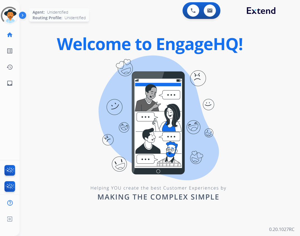
click at [17, 21] on div at bounding box center [9, 15] width 23 height 23
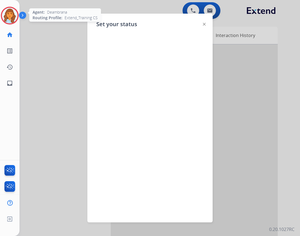
click at [13, 12] on img at bounding box center [10, 16] width 16 height 16
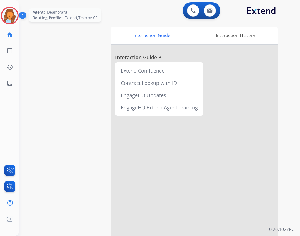
click at [8, 17] on img at bounding box center [10, 16] width 16 height 16
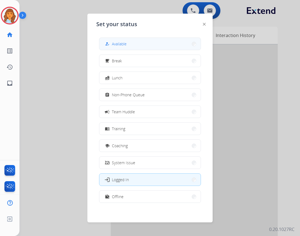
click at [120, 50] on div "how_to_reg Available" at bounding box center [150, 44] width 102 height 13
click at [118, 47] on button "how_to_reg Available" at bounding box center [149, 44] width 101 height 12
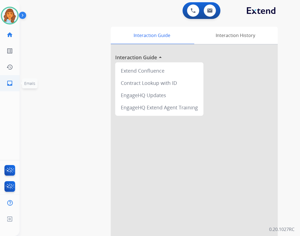
click at [17, 84] on link "inbox Emails" at bounding box center [10, 83] width 16 height 16
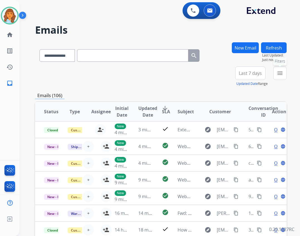
click at [277, 77] on button "menu Filters" at bounding box center [279, 73] width 13 height 13
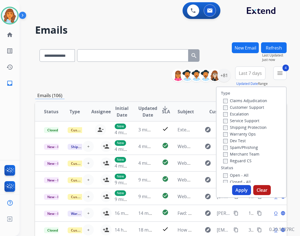
click at [237, 191] on button "Apply" at bounding box center [241, 190] width 19 height 10
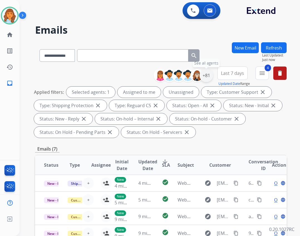
click at [207, 77] on div "+81" at bounding box center [206, 75] width 13 height 13
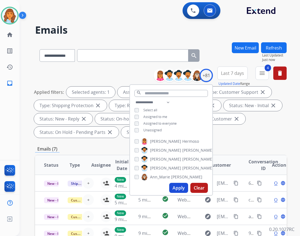
click at [153, 131] on span "Unassigned" at bounding box center [152, 130] width 18 height 5
click at [173, 185] on button "Apply" at bounding box center [178, 188] width 19 height 10
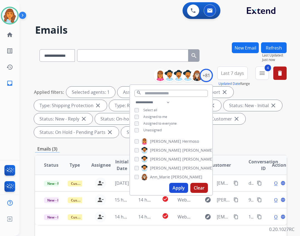
click at [222, 133] on div "Applied filters: Selected agents: 1 Assigned to me Type: Customer Support close…" at bounding box center [160, 112] width 252 height 51
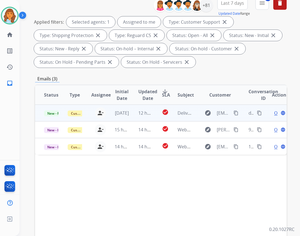
scroll to position [84, 0]
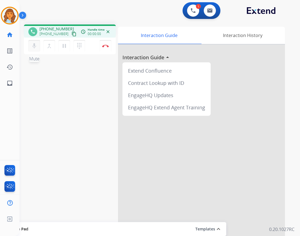
click at [29, 47] on button "mic Mute" at bounding box center [34, 46] width 12 height 12
click at [6, 84] on link "inbox Emails" at bounding box center [10, 83] width 16 height 16
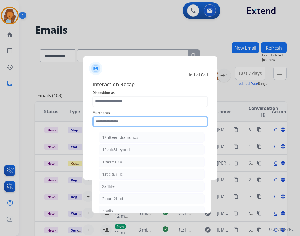
click at [137, 120] on input "text" at bounding box center [150, 121] width 116 height 11
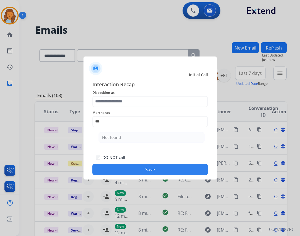
click at [149, 138] on li "Not found" at bounding box center [152, 137] width 106 height 11
type input "*********"
click at [158, 89] on span "Disposition as" at bounding box center [150, 92] width 116 height 7
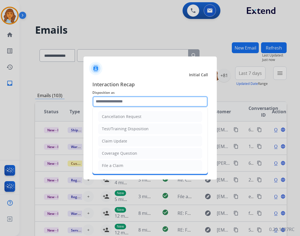
click at [159, 101] on input "text" at bounding box center [150, 101] width 116 height 11
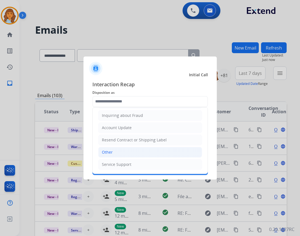
click at [133, 151] on li "Other" at bounding box center [150, 152] width 104 height 11
type input "*****"
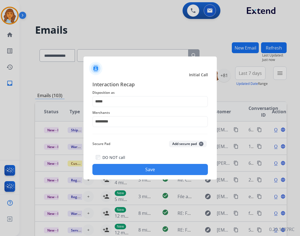
click at [145, 171] on button "Save" at bounding box center [150, 169] width 116 height 11
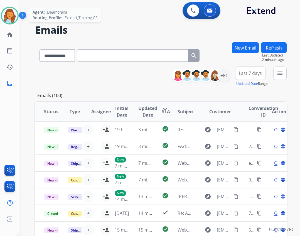
click at [15, 19] on div at bounding box center [10, 16] width 18 height 18
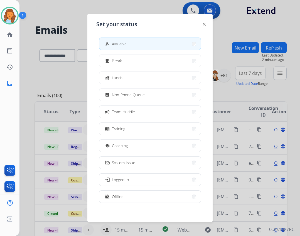
click at [43, 23] on div at bounding box center [150, 118] width 300 height 236
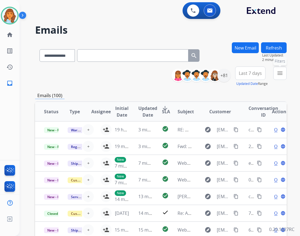
click at [278, 76] on mat-icon "menu" at bounding box center [280, 73] width 7 height 7
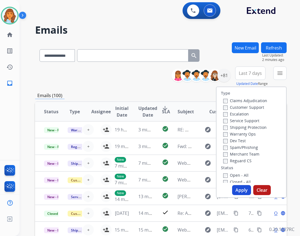
click at [227, 162] on label "Reguard CS" at bounding box center [237, 160] width 28 height 5
click at [225, 173] on label "Open - All" at bounding box center [235, 175] width 25 height 5
click at [245, 192] on button "Apply" at bounding box center [241, 190] width 19 height 10
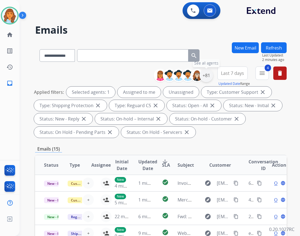
click at [206, 78] on div "+81" at bounding box center [206, 75] width 13 height 13
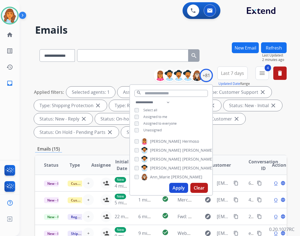
click at [152, 129] on span "Unassigned" at bounding box center [152, 130] width 18 height 5
click at [178, 192] on button "Apply" at bounding box center [178, 188] width 19 height 10
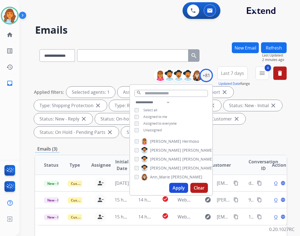
drag, startPoint x: 227, startPoint y: 136, endPoint x: 225, endPoint y: 152, distance: 15.7
click at [227, 137] on div "Applied filters: Selected agents: 1 Assigned to me Type: Customer Support close…" at bounding box center [160, 112] width 252 height 51
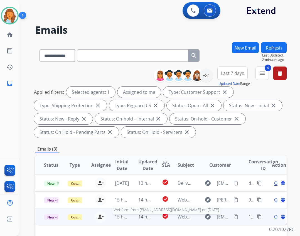
click at [183, 217] on span "Webform from [EMAIL_ADDRESS][DOMAIN_NAME] on [DATE]" at bounding box center [241, 217] width 126 height 6
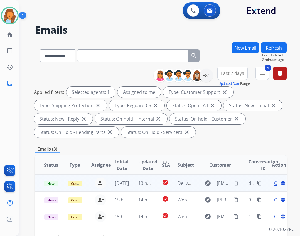
scroll to position [111, 0]
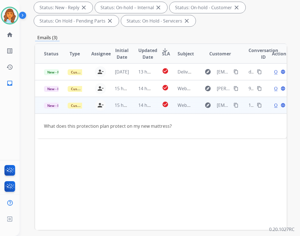
click at [272, 105] on div "Open language" at bounding box center [279, 105] width 14 height 7
click at [274, 107] on span "Open" at bounding box center [279, 105] width 11 height 7
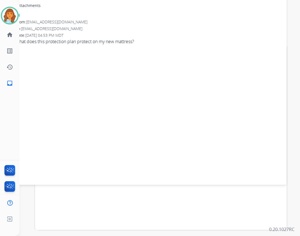
scroll to position [0, 0]
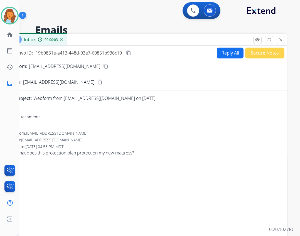
click at [103, 66] on mat-icon "content_copy" at bounding box center [105, 66] width 5 height 5
click at [217, 52] on button "Reply All" at bounding box center [230, 53] width 27 height 11
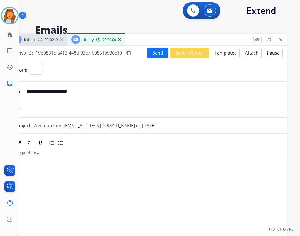
select select "**********"
click at [223, 50] on button "Templates" at bounding box center [226, 53] width 28 height 11
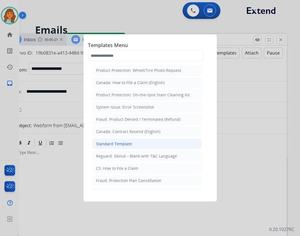
click at [134, 148] on li "Standard Template" at bounding box center [146, 144] width 109 height 11
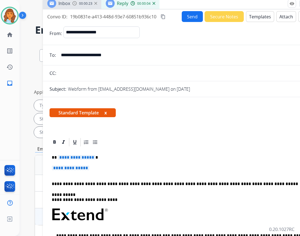
drag, startPoint x: 148, startPoint y: 36, endPoint x: 164, endPoint y: 3, distance: 37.3
click at [165, 3] on div "Inbox 00:00:23 Reply 00:00:04" at bounding box center [182, 4] width 278 height 12
click at [79, 159] on span "**********" at bounding box center [77, 157] width 38 height 5
click at [62, 161] on div "**********" at bounding box center [181, 229] width 265 height 165
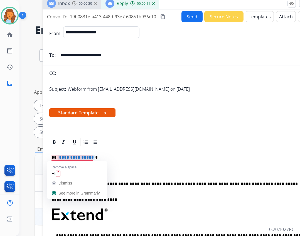
click at [65, 155] on span "**********" at bounding box center [77, 157] width 38 height 5
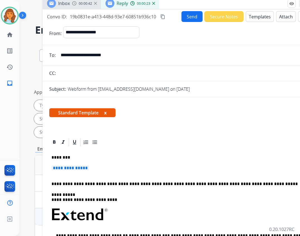
click at [74, 170] on span "**********" at bounding box center [71, 168] width 38 height 5
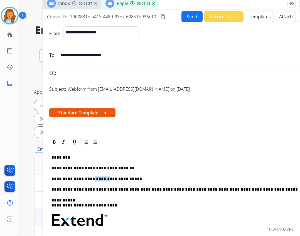
drag, startPoint x: 98, startPoint y: 180, endPoint x: 85, endPoint y: 181, distance: 12.3
click at [85, 181] on p "**********" at bounding box center [180, 178] width 256 height 5
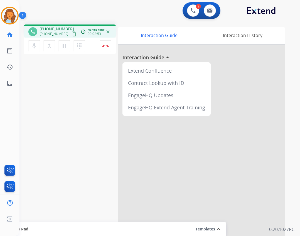
click at [72, 34] on mat-icon "content_copy" at bounding box center [74, 33] width 5 height 5
click at [159, 18] on div "1 Voice Interactions 0 Email Interactions" at bounding box center [156, 11] width 261 height 18
click at [190, 9] on button at bounding box center [193, 10] width 12 height 12
click at [185, 10] on div "1 Voice Interactions" at bounding box center [193, 10] width 17 height 12
click at [192, 14] on button at bounding box center [193, 10] width 12 height 12
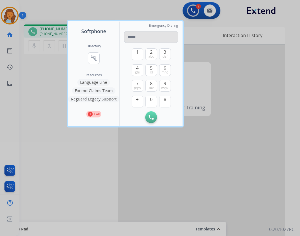
click at [168, 36] on input "tel" at bounding box center [151, 37] width 54 height 12
drag, startPoint x: 149, startPoint y: 38, endPoint x: 146, endPoint y: 37, distance: 2.9
type input "**********"
click at [150, 120] on button "Initiate Call" at bounding box center [151, 117] width 12 height 12
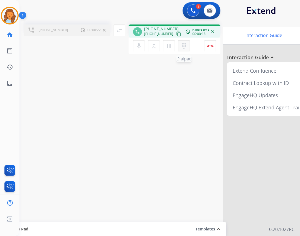
click at [182, 48] on mat-icon "dialpad" at bounding box center [184, 46] width 7 height 7
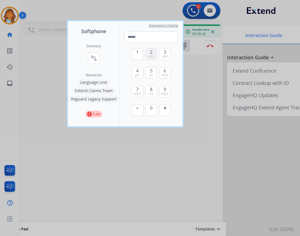
click at [146, 57] on button "2 abc" at bounding box center [151, 54] width 12 height 12
type input "*"
click at [149, 198] on div at bounding box center [150, 118] width 300 height 236
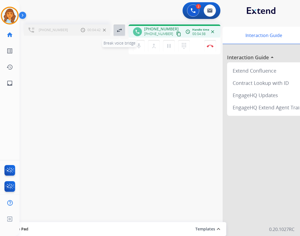
click at [119, 31] on mat-icon "swap_horiz" at bounding box center [119, 30] width 7 height 7
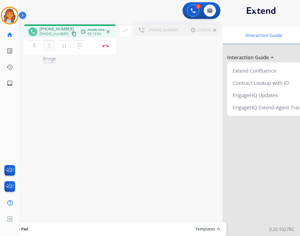
click at [47, 47] on mat-icon "merge_type" at bounding box center [49, 46] width 7 height 7
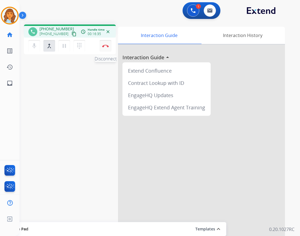
click at [108, 48] on button "Disconnect" at bounding box center [106, 46] width 12 height 12
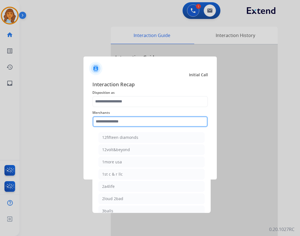
click at [120, 120] on input "text" at bounding box center [150, 121] width 116 height 11
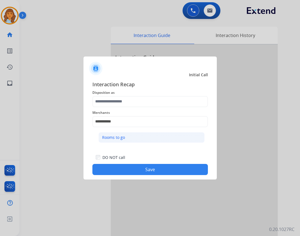
click at [123, 137] on div "Rooms to go" at bounding box center [113, 138] width 23 height 6
type input "**********"
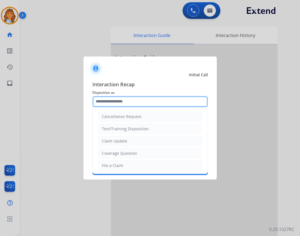
click at [122, 103] on input "text" at bounding box center [150, 101] width 116 height 11
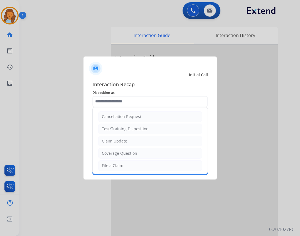
click at [126, 146] on ul "Cancellation Request Test/Training Disposition Claim Update Coverage Question F…" at bounding box center [150, 183] width 115 height 153
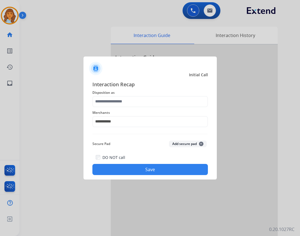
click at [135, 166] on button "Save" at bounding box center [150, 169] width 116 height 11
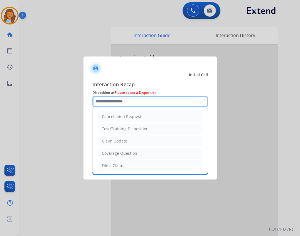
click at [132, 103] on input "text" at bounding box center [150, 101] width 116 height 11
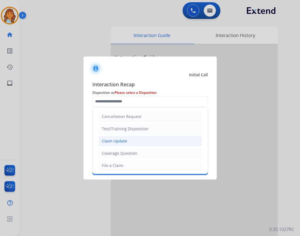
click at [123, 143] on div "Claim Update" at bounding box center [114, 141] width 25 height 6
type input "**********"
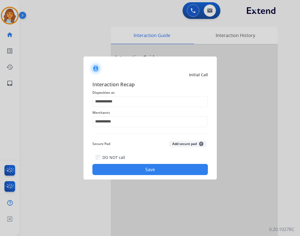
click at [136, 169] on button "Save" at bounding box center [150, 169] width 116 height 11
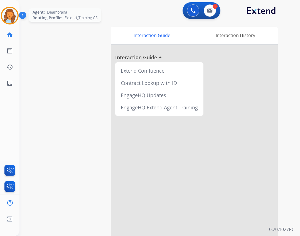
click at [6, 14] on img at bounding box center [10, 16] width 16 height 16
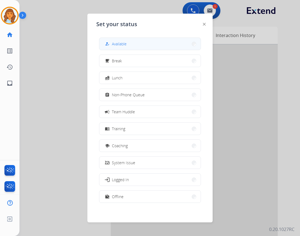
click at [123, 39] on button "how_to_reg Available" at bounding box center [149, 44] width 101 height 12
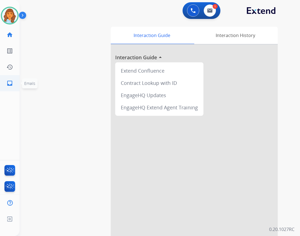
click at [7, 80] on link "inbox Emails" at bounding box center [10, 83] width 16 height 16
select select "**********"
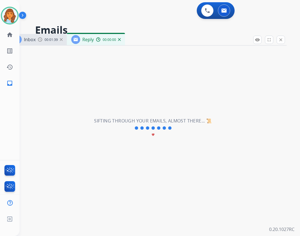
select select "**********"
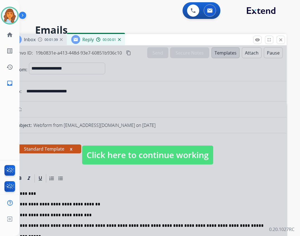
click at [115, 154] on span "Click here to continue working" at bounding box center [147, 155] width 131 height 19
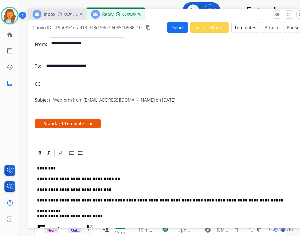
drag, startPoint x: 136, startPoint y: 36, endPoint x: 156, endPoint y: 11, distance: 32.1
click at [156, 11] on div "Inbox 00:01:40 Reply 00:00:06" at bounding box center [167, 15] width 278 height 12
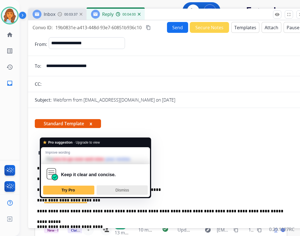
click at [102, 192] on div "Dismiss" at bounding box center [122, 190] width 46 height 9
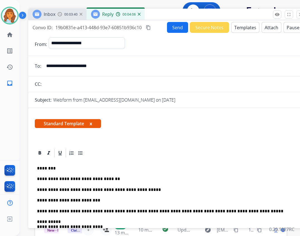
click at [262, 31] on button "Attach" at bounding box center [272, 27] width 20 height 11
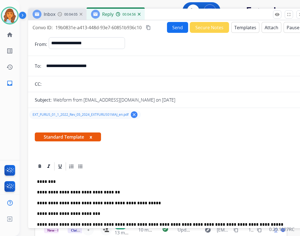
click at [173, 28] on button "Send" at bounding box center [177, 27] width 21 height 11
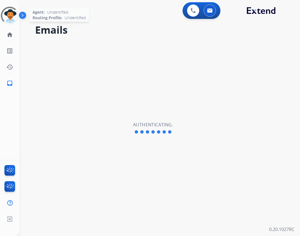
click at [13, 15] on div at bounding box center [9, 15] width 23 height 23
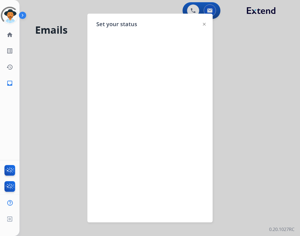
select select "**********"
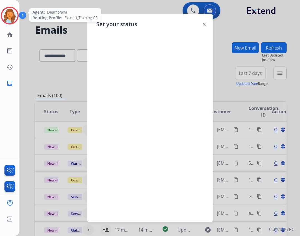
click at [13, 18] on img at bounding box center [10, 16] width 16 height 16
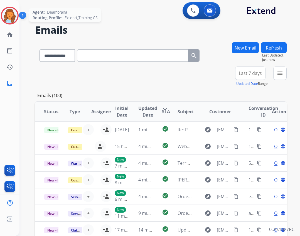
click at [10, 18] on img at bounding box center [10, 16] width 16 height 16
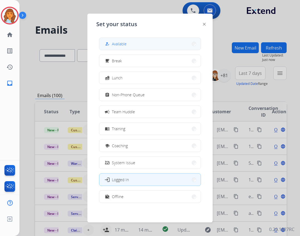
click at [130, 45] on button "how_to_reg Available" at bounding box center [149, 44] width 101 height 12
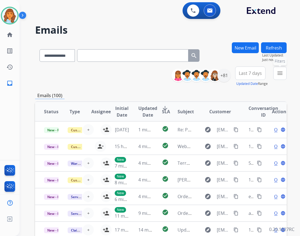
click at [280, 73] on mat-icon "menu" at bounding box center [280, 73] width 7 height 7
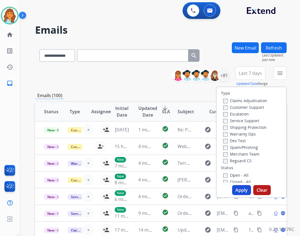
drag, startPoint x: 242, startPoint y: 159, endPoint x: 241, endPoint y: 162, distance: 3.4
click at [242, 160] on label "Reguard CS" at bounding box center [237, 160] width 28 height 5
click at [237, 173] on label "Open - All" at bounding box center [235, 175] width 25 height 5
click at [240, 126] on label "Shipping Protection" at bounding box center [244, 127] width 43 height 5
click at [240, 109] on label "Customer Support" at bounding box center [243, 107] width 41 height 5
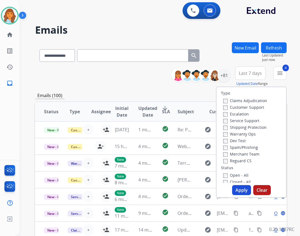
click at [240, 191] on button "Apply" at bounding box center [241, 190] width 19 height 10
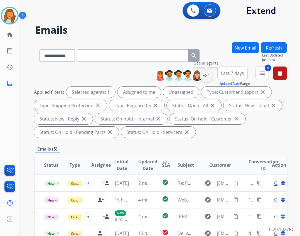
click at [210, 74] on div "+81" at bounding box center [206, 75] width 13 height 13
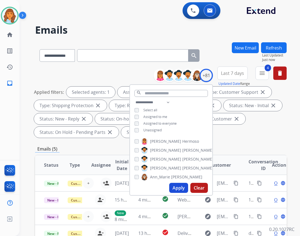
click at [153, 127] on div "**********" at bounding box center [171, 117] width 82 height 36
click at [152, 129] on span "Unassigned" at bounding box center [152, 130] width 18 height 5
click at [181, 192] on button "Apply" at bounding box center [178, 188] width 19 height 10
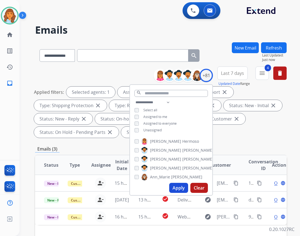
click at [242, 139] on div "**********" at bounding box center [161, 103] width 252 height 73
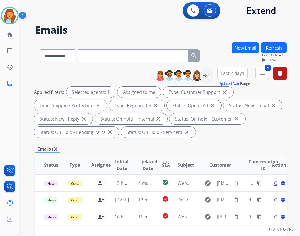
scroll to position [84, 0]
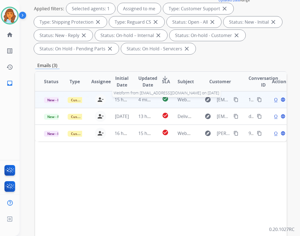
click at [182, 100] on span "Webform from [EMAIL_ADDRESS][DOMAIN_NAME] on [DATE]" at bounding box center [241, 100] width 126 height 6
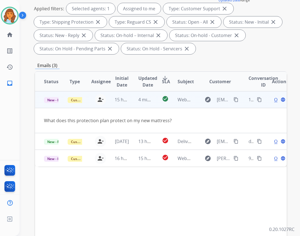
click at [274, 99] on span "Open" at bounding box center [279, 99] width 11 height 7
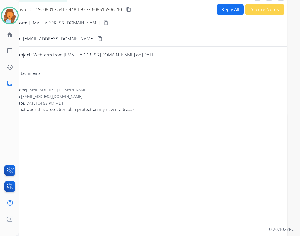
scroll to position [0, 0]
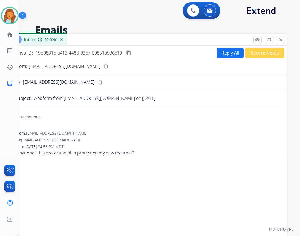
click at [226, 55] on button "Reply All" at bounding box center [230, 53] width 27 height 11
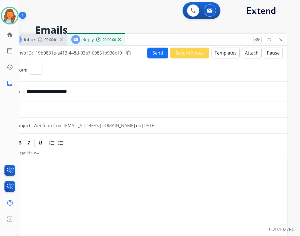
select select "**********"
click at [229, 52] on button "Templates" at bounding box center [226, 53] width 28 height 11
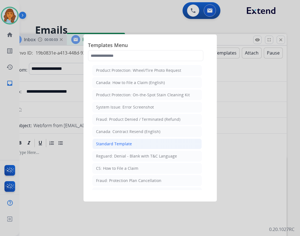
click at [116, 145] on div "Standard Template" at bounding box center [114, 144] width 36 height 6
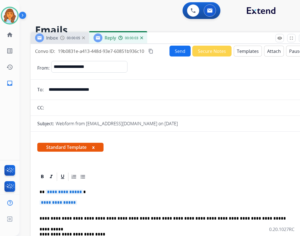
drag, startPoint x: 135, startPoint y: 40, endPoint x: 158, endPoint y: 37, distance: 23.6
click at [158, 37] on div "Inbox 00:00:05 Reply 00:00:03" at bounding box center [170, 38] width 278 height 12
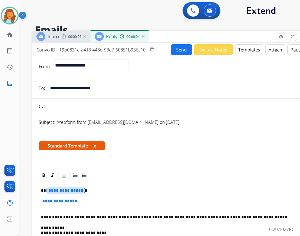
click at [70, 188] on span "**********" at bounding box center [66, 190] width 38 height 5
click at [68, 206] on p "**********" at bounding box center [171, 204] width 261 height 10
click at [69, 202] on span "**********" at bounding box center [60, 201] width 38 height 5
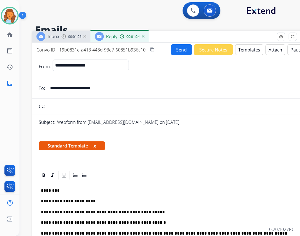
click at [245, 51] on button "Templates" at bounding box center [249, 49] width 28 height 11
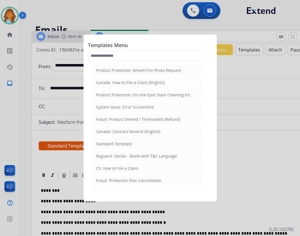
click at [235, 155] on div at bounding box center [150, 118] width 300 height 236
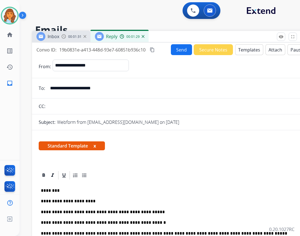
click at [275, 44] on button "Attach" at bounding box center [276, 49] width 20 height 11
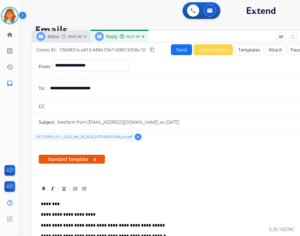
click at [180, 46] on button "Send" at bounding box center [181, 49] width 21 height 11
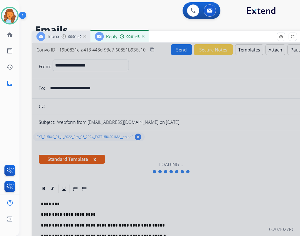
click at [161, 168] on div at bounding box center [171, 168] width 278 height 251
drag, startPoint x: 82, startPoint y: 70, endPoint x: 81, endPoint y: 92, distance: 22.6
drag, startPoint x: 81, startPoint y: 92, endPoint x: 185, endPoint y: 75, distance: 105.0
click at [184, 75] on div at bounding box center [171, 168] width 278 height 251
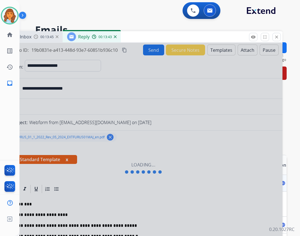
drag, startPoint x: 230, startPoint y: 35, endPoint x: 202, endPoint y: 36, distance: 27.8
click at [202, 36] on div "Inbox 00:13:45 Reply 00:13:43" at bounding box center [143, 37] width 278 height 12
click at [274, 36] on button "close Close" at bounding box center [277, 37] width 8 height 8
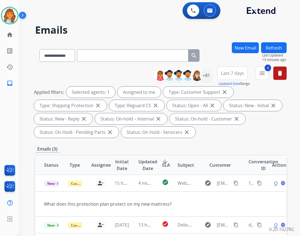
click at [272, 47] on button "Refresh" at bounding box center [274, 47] width 26 height 11
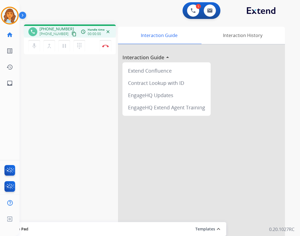
drag, startPoint x: 30, startPoint y: 42, endPoint x: 32, endPoint y: 55, distance: 12.8
click at [30, 42] on button "mic Mute" at bounding box center [34, 46] width 12 height 12
click at [10, 81] on mat-icon "inbox" at bounding box center [9, 83] width 7 height 7
select select "**********"
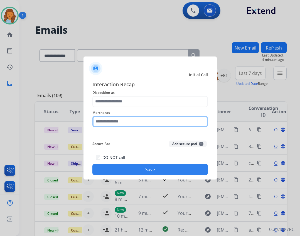
drag, startPoint x: 124, startPoint y: 121, endPoint x: 121, endPoint y: 107, distance: 13.9
click at [124, 121] on input "text" at bounding box center [150, 121] width 116 height 11
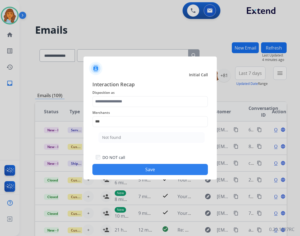
click at [184, 140] on li "Not found" at bounding box center [152, 137] width 106 height 11
type input "*********"
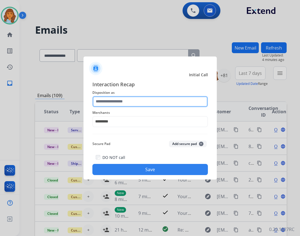
click at [159, 100] on input "text" at bounding box center [150, 101] width 116 height 11
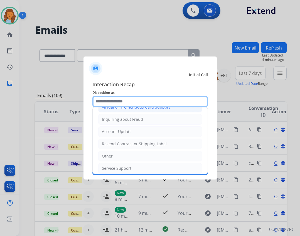
scroll to position [84, 0]
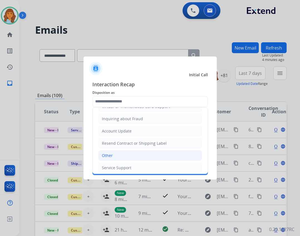
click at [120, 153] on li "Other" at bounding box center [150, 155] width 104 height 11
type input "*****"
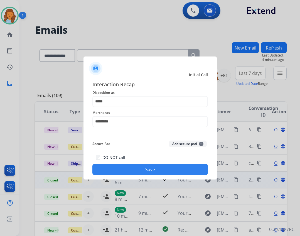
drag, startPoint x: 141, startPoint y: 171, endPoint x: 133, endPoint y: 173, distance: 8.0
click at [141, 171] on button "Save" at bounding box center [150, 169] width 116 height 11
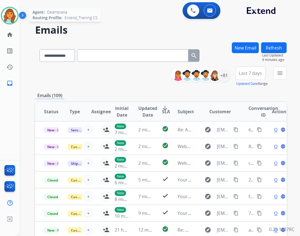
click at [18, 16] on div at bounding box center [10, 16] width 18 height 18
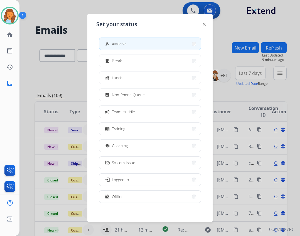
click at [144, 10] on div at bounding box center [150, 118] width 300 height 236
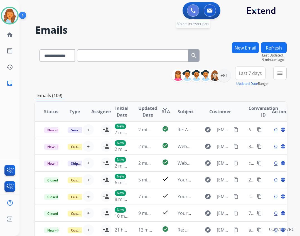
click at [193, 14] on button at bounding box center [193, 10] width 12 height 12
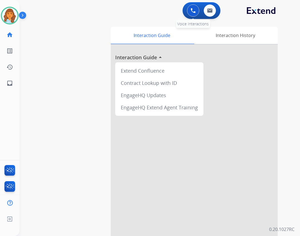
click at [192, 10] on img at bounding box center [193, 10] width 5 height 5
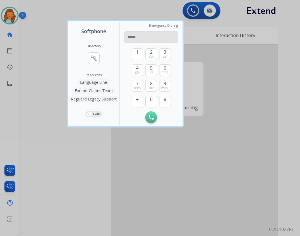
click at [145, 36] on input "tel" at bounding box center [151, 37] width 54 height 12
type input "**********"
click at [147, 117] on button "Initiate Call" at bounding box center [151, 117] width 12 height 12
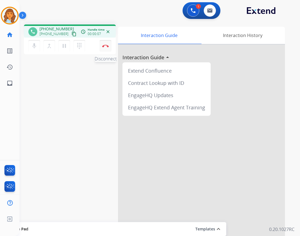
click at [102, 48] on button "Disconnect" at bounding box center [106, 46] width 12 height 12
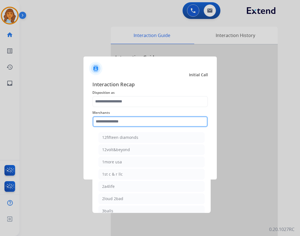
click at [106, 121] on input "text" at bounding box center [150, 121] width 116 height 11
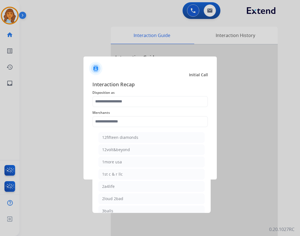
click at [139, 111] on span "Merchants" at bounding box center [150, 112] width 116 height 7
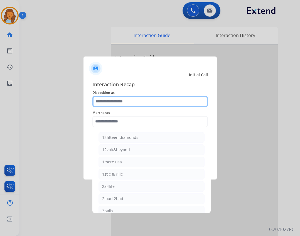
click at [138, 102] on input "text" at bounding box center [150, 101] width 116 height 11
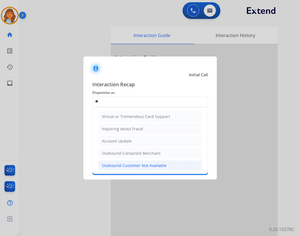
click at [149, 165] on div "Outbound-Customer Not Available" at bounding box center [134, 166] width 65 height 6
type input "**********"
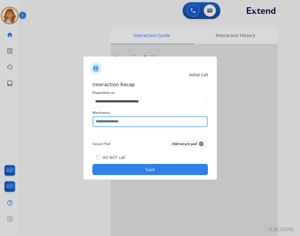
click at [136, 123] on input "text" at bounding box center [150, 121] width 116 height 11
click at [141, 120] on input "text" at bounding box center [150, 121] width 116 height 11
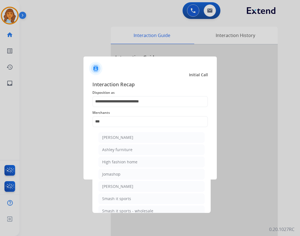
click at [124, 148] on div "Ashley furniture" at bounding box center [117, 150] width 30 height 6
type input "**********"
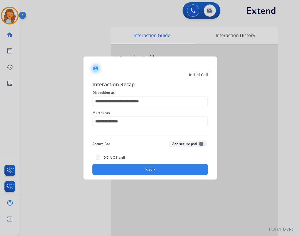
drag, startPoint x: 130, startPoint y: 178, endPoint x: 130, endPoint y: 174, distance: 4.5
click at [130, 176] on div "**********" at bounding box center [150, 128] width 133 height 104
click at [130, 174] on button "Save" at bounding box center [150, 169] width 116 height 11
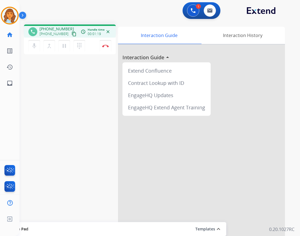
drag, startPoint x: 64, startPoint y: 33, endPoint x: 61, endPoint y: 35, distance: 3.1
click at [64, 33] on div "[PHONE_NUMBER] content_copy" at bounding box center [59, 34] width 38 height 7
click at [72, 34] on mat-icon "content_copy" at bounding box center [74, 33] width 5 height 5
click at [71, 37] on button "content_copy" at bounding box center [74, 34] width 7 height 7
click at [66, 43] on mat-icon "pause" at bounding box center [64, 46] width 7 height 7
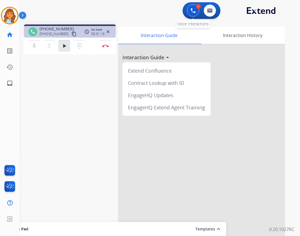
click at [190, 11] on button at bounding box center [193, 10] width 12 height 12
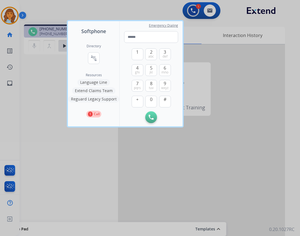
click at [80, 91] on button "Extend Claims Team" at bounding box center [93, 90] width 43 height 7
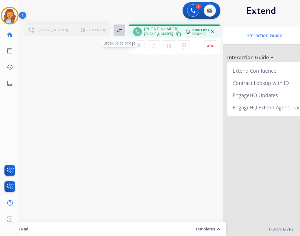
click at [121, 29] on mat-icon "swap_horiz" at bounding box center [119, 30] width 7 height 7
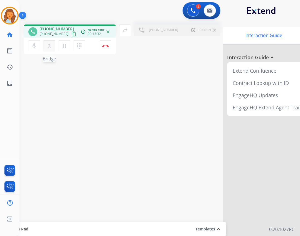
click at [48, 48] on mat-icon "merge_type" at bounding box center [49, 46] width 7 height 7
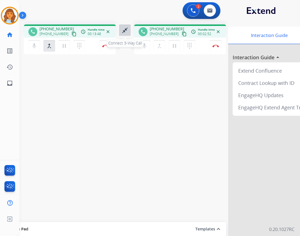
click at [126, 34] on button "close_fullscreen Connect 3-Way Call" at bounding box center [125, 30] width 12 height 12
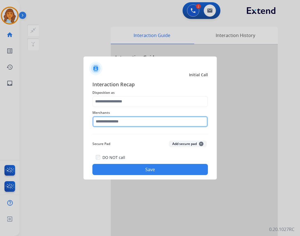
click at [132, 127] on input "text" at bounding box center [150, 121] width 116 height 11
click at [103, 120] on input "text" at bounding box center [150, 121] width 116 height 11
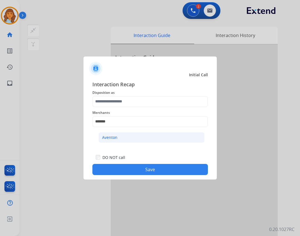
click at [134, 136] on li "Aventon" at bounding box center [152, 137] width 106 height 11
type input "*******"
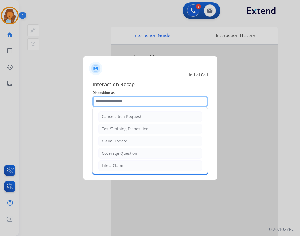
click at [125, 100] on input "text" at bounding box center [150, 101] width 116 height 11
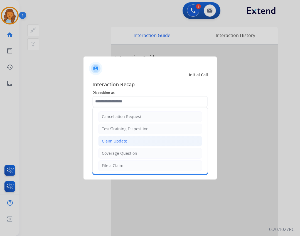
click at [132, 140] on li "Claim Update" at bounding box center [150, 141] width 104 height 11
type input "**********"
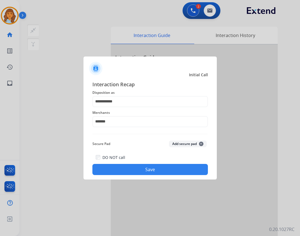
click at [141, 166] on button "Save" at bounding box center [150, 169] width 116 height 11
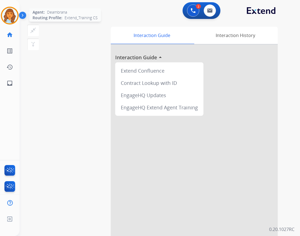
click at [16, 16] on img at bounding box center [10, 16] width 16 height 16
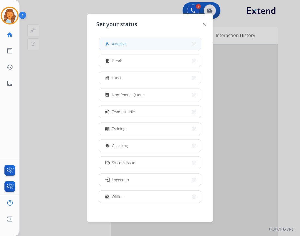
click at [102, 45] on button "how_to_reg Available" at bounding box center [149, 44] width 101 height 12
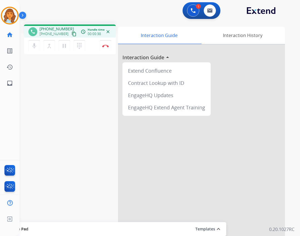
click at [71, 33] on button "content_copy" at bounding box center [74, 34] width 7 height 7
click at [106, 47] on img at bounding box center [105, 46] width 7 height 3
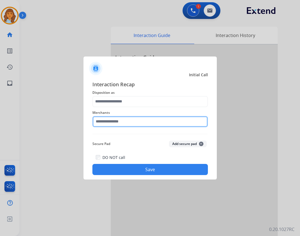
click at [117, 124] on input "text" at bounding box center [150, 121] width 116 height 11
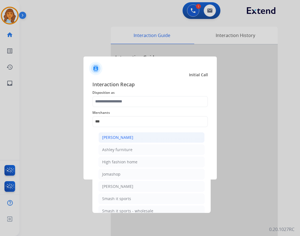
click at [188, 136] on li "[PERSON_NAME]" at bounding box center [152, 137] width 106 height 11
type input "**********"
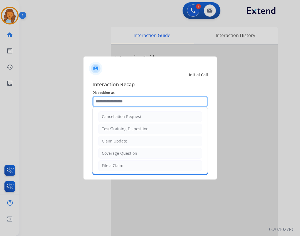
click at [149, 104] on input "text" at bounding box center [150, 101] width 116 height 11
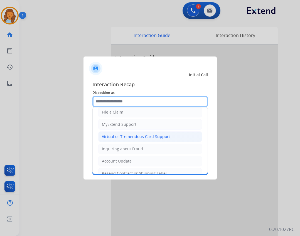
scroll to position [56, 0]
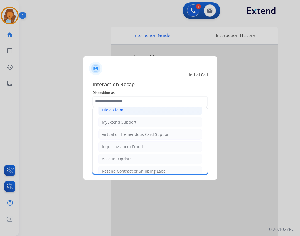
click at [128, 109] on li "File a Claim" at bounding box center [150, 110] width 104 height 11
type input "**********"
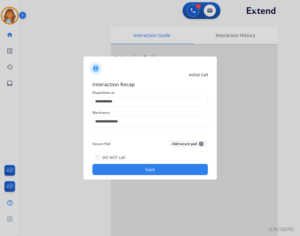
click at [149, 168] on button "Save" at bounding box center [150, 169] width 116 height 11
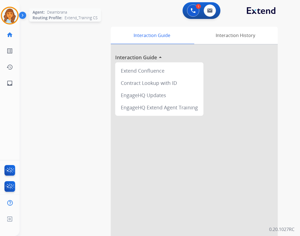
click at [3, 17] on img at bounding box center [10, 16] width 16 height 16
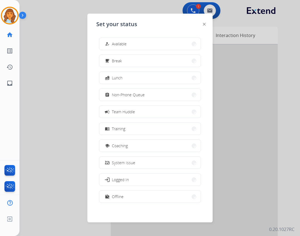
click at [130, 45] on button "how_to_reg Available" at bounding box center [149, 44] width 101 height 12
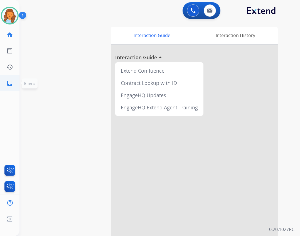
click at [11, 83] on mat-icon "inbox" at bounding box center [9, 83] width 7 height 7
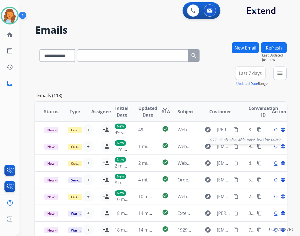
scroll to position [1, 0]
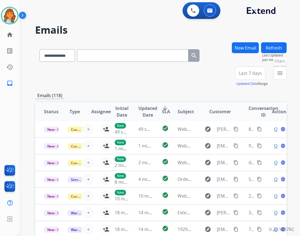
click at [283, 68] on button "menu Filters" at bounding box center [279, 73] width 13 height 13
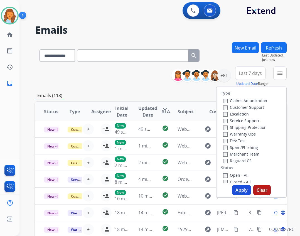
click at [239, 174] on label "Open - All" at bounding box center [235, 175] width 25 height 5
click at [242, 161] on label "Reguard CS" at bounding box center [237, 160] width 28 height 5
click at [236, 126] on label "Shipping Protection" at bounding box center [244, 127] width 43 height 5
click at [234, 108] on label "Customer Support" at bounding box center [243, 107] width 41 height 5
click at [241, 191] on button "Apply" at bounding box center [241, 190] width 19 height 10
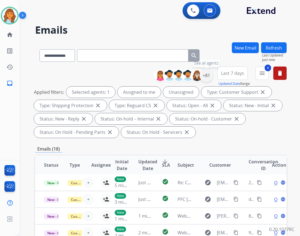
click at [207, 78] on div "+81" at bounding box center [206, 75] width 13 height 13
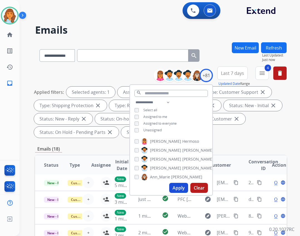
click at [156, 130] on span "Unassigned" at bounding box center [152, 130] width 18 height 5
click at [180, 188] on button "Apply" at bounding box center [178, 188] width 19 height 10
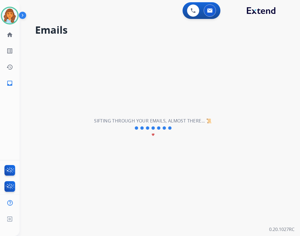
scroll to position [0, 0]
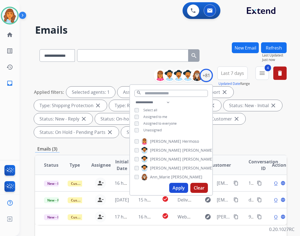
click at [223, 148] on div "Emails (3)" at bounding box center [161, 149] width 252 height 7
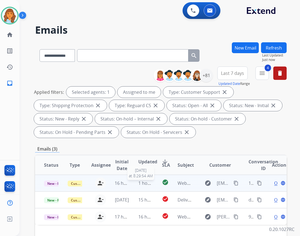
click at [148, 182] on span "1 hour ago" at bounding box center [149, 183] width 23 height 6
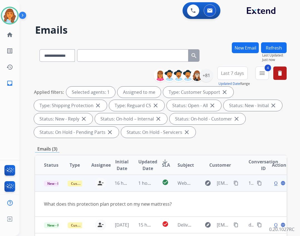
click at [274, 184] on span "Open" at bounding box center [279, 183] width 11 height 7
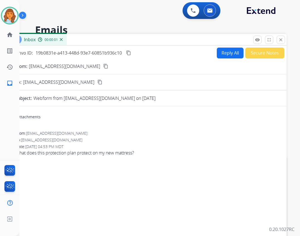
click at [222, 58] on form "From: [EMAIL_ADDRESS][DOMAIN_NAME] content_copy To: [EMAIL_ADDRESS][DOMAIN_NAME…" at bounding box center [147, 176] width 278 height 236
click at [217, 56] on button "Reply All" at bounding box center [230, 53] width 27 height 11
select select "**********"
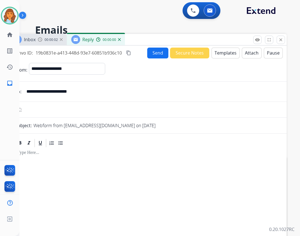
click at [217, 52] on button "Templates" at bounding box center [226, 53] width 28 height 11
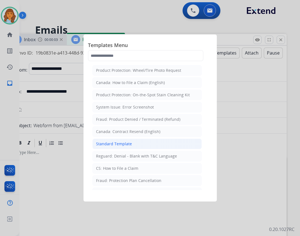
click at [140, 139] on li "Standard Template" at bounding box center [146, 144] width 109 height 11
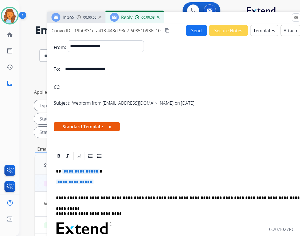
drag, startPoint x: 164, startPoint y: 35, endPoint x: 171, endPoint y: 14, distance: 22.5
click at [171, 14] on div "Inbox 00:00:05 Reply 00:00:03" at bounding box center [186, 18] width 278 height 12
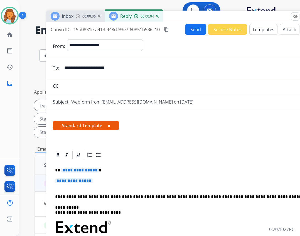
click at [69, 170] on span "**********" at bounding box center [80, 170] width 38 height 5
drag, startPoint x: 85, startPoint y: 179, endPoint x: 72, endPoint y: 176, distance: 13.5
click at [85, 179] on span "**********" at bounding box center [74, 180] width 38 height 5
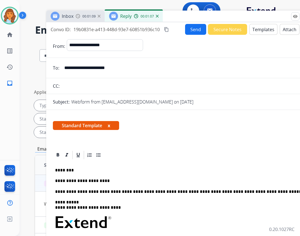
click at [107, 179] on p "**********" at bounding box center [183, 180] width 256 height 5
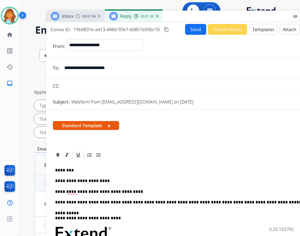
click at [266, 26] on button "Templates" at bounding box center [263, 29] width 28 height 11
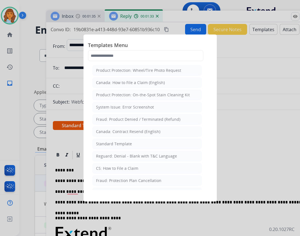
drag, startPoint x: 268, startPoint y: 127, endPoint x: 271, endPoint y: 113, distance: 13.9
click at [270, 122] on div at bounding box center [150, 118] width 300 height 236
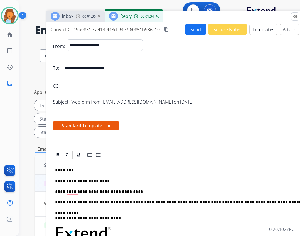
click at [294, 28] on button "Attach" at bounding box center [290, 29] width 20 height 11
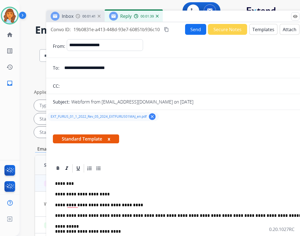
click at [193, 28] on button "Send" at bounding box center [195, 29] width 21 height 11
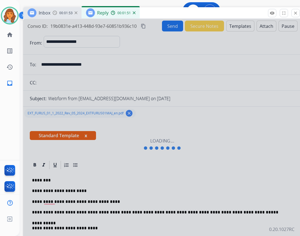
drag, startPoint x: 210, startPoint y: 19, endPoint x: 188, endPoint y: 16, distance: 22.6
click at [187, 16] on div "Inbox 00:01:53 Reply 00:01:51" at bounding box center [162, 13] width 278 height 12
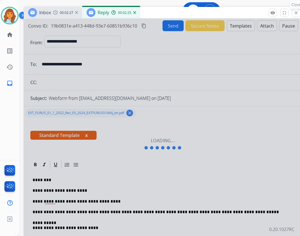
click at [293, 13] on button "close Close" at bounding box center [296, 13] width 8 height 8
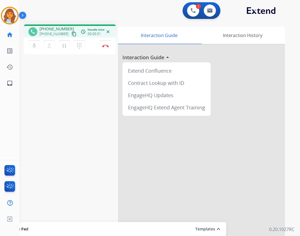
click at [72, 32] on mat-icon "content_copy" at bounding box center [74, 33] width 5 height 5
click at [72, 33] on mat-icon "content_copy" at bounding box center [74, 33] width 5 height 5
click at [103, 43] on button "Disconnect" at bounding box center [106, 46] width 12 height 12
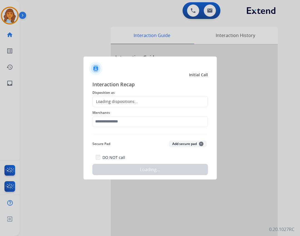
click at [102, 129] on div "Interaction Recap Disposition as Loading dispositions... Merchants Secure Pad A…" at bounding box center [150, 127] width 116 height 95
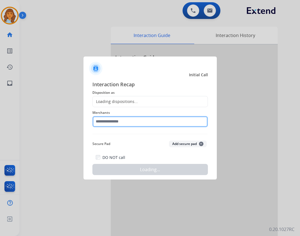
click at [104, 124] on input "text" at bounding box center [150, 121] width 116 height 11
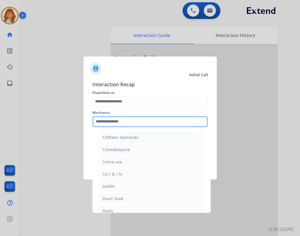
click at [104, 123] on input "text" at bounding box center [150, 121] width 116 height 11
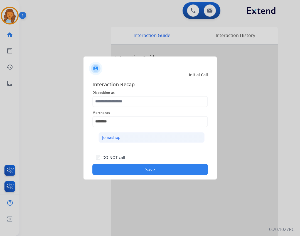
click at [128, 139] on li "Jomashop" at bounding box center [152, 137] width 106 height 11
type input "********"
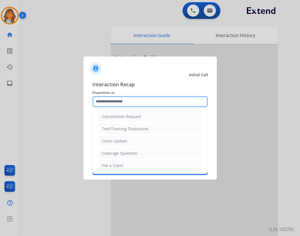
click at [132, 99] on input "text" at bounding box center [150, 101] width 116 height 11
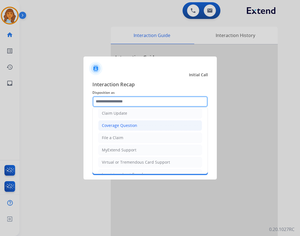
scroll to position [87, 0]
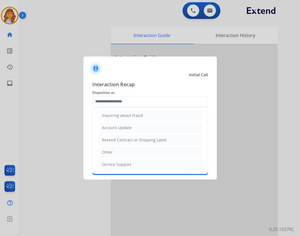
click at [129, 155] on li "Other" at bounding box center [150, 152] width 104 height 11
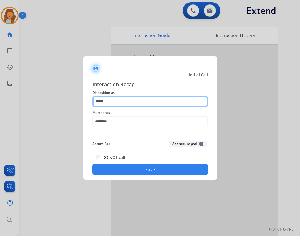
click at [107, 100] on input "*****" at bounding box center [150, 101] width 116 height 11
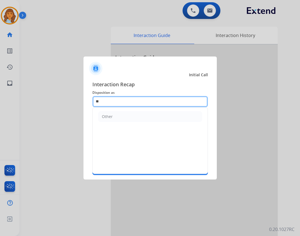
type input "*"
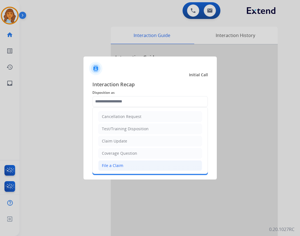
click at [120, 163] on div "File a Claim" at bounding box center [112, 166] width 21 height 6
type input "**********"
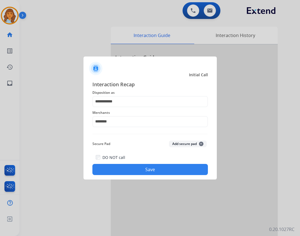
click at [136, 171] on button "Save" at bounding box center [150, 169] width 116 height 11
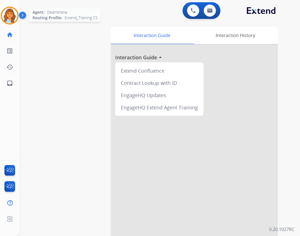
click at [10, 19] on img at bounding box center [10, 16] width 16 height 16
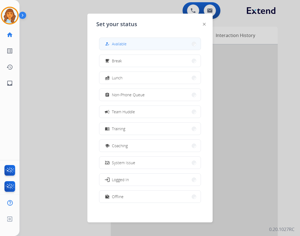
click at [114, 48] on button "how_to_reg Available" at bounding box center [149, 44] width 101 height 12
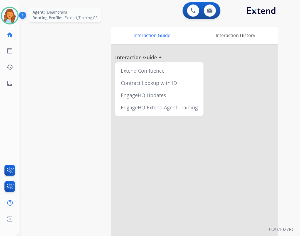
click at [17, 17] on img at bounding box center [10, 16] width 16 height 16
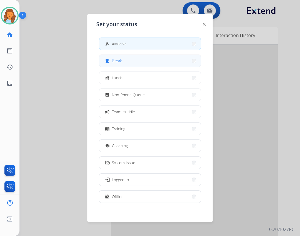
click at [123, 62] on button "free_breakfast Break" at bounding box center [149, 61] width 101 height 12
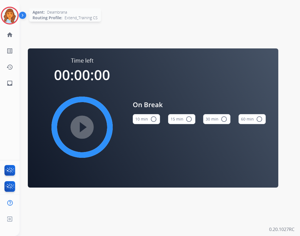
click at [15, 13] on img at bounding box center [10, 16] width 16 height 16
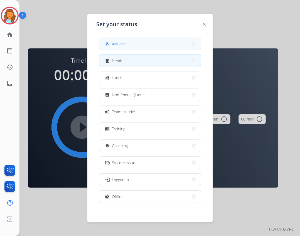
click at [125, 44] on span "Available" at bounding box center [119, 44] width 15 height 6
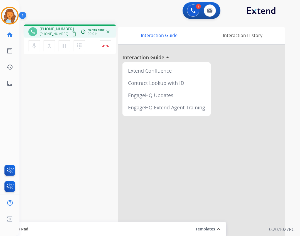
click at [72, 35] on mat-icon "content_copy" at bounding box center [74, 33] width 5 height 5
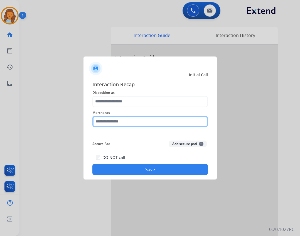
drag, startPoint x: 156, startPoint y: 119, endPoint x: 154, endPoint y: 124, distance: 4.6
click at [155, 121] on input "text" at bounding box center [150, 121] width 116 height 11
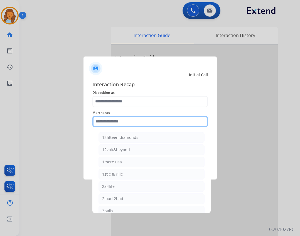
click at [154, 124] on input "text" at bounding box center [150, 121] width 116 height 11
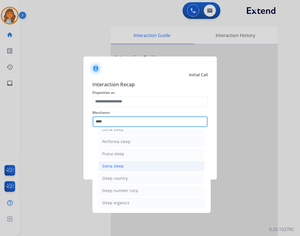
scroll to position [33, 0]
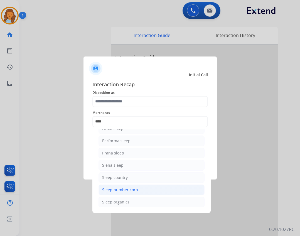
click at [157, 193] on li "Sleep number corp." at bounding box center [152, 190] width 106 height 11
type input "**********"
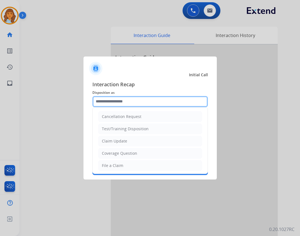
click at [107, 103] on input "text" at bounding box center [150, 101] width 116 height 11
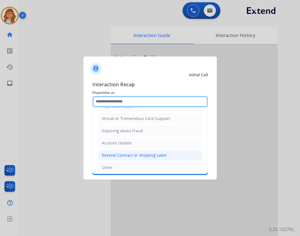
scroll to position [87, 0]
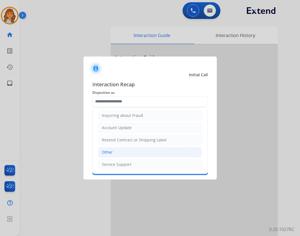
click at [128, 153] on li "Other" at bounding box center [150, 152] width 104 height 11
type input "*****"
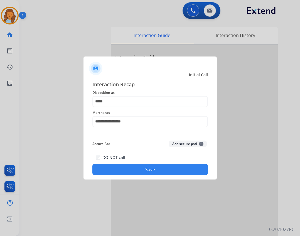
click at [138, 170] on button "Save" at bounding box center [150, 169] width 116 height 11
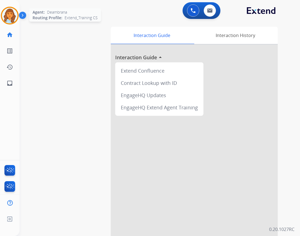
click at [17, 13] on img at bounding box center [10, 16] width 16 height 16
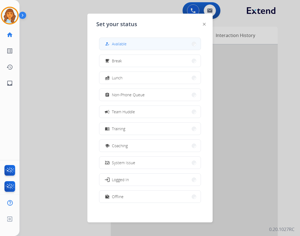
click at [112, 44] on div "how_to_reg Available" at bounding box center [115, 44] width 23 height 7
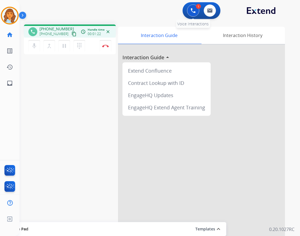
click at [188, 15] on div "1 Voice Interactions" at bounding box center [193, 10] width 17 height 12
click at [189, 12] on button at bounding box center [193, 10] width 12 height 12
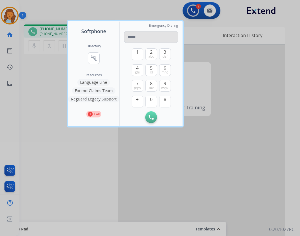
click at [161, 36] on input "tel" at bounding box center [151, 37] width 54 height 12
type input "*"
paste input "**********"
type input "**********"
click at [153, 115] on button "Initiate Call" at bounding box center [151, 117] width 12 height 12
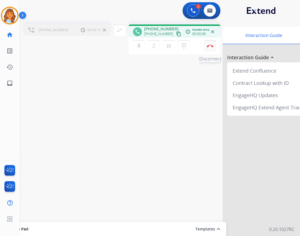
click at [205, 42] on button "Disconnect" at bounding box center [210, 46] width 12 height 12
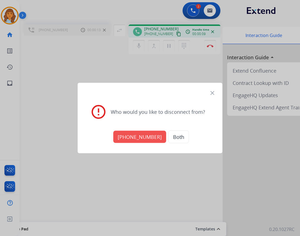
click at [154, 134] on button "[PHONE_NUMBER]" at bounding box center [139, 137] width 53 height 12
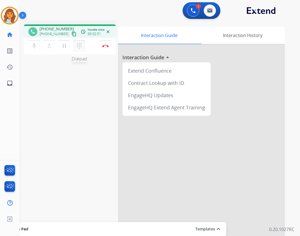
click at [84, 47] on button "dialpad Dialpad" at bounding box center [79, 46] width 12 height 12
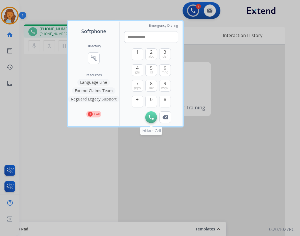
type input "**********"
click at [155, 115] on button "Initiate Call" at bounding box center [151, 117] width 12 height 12
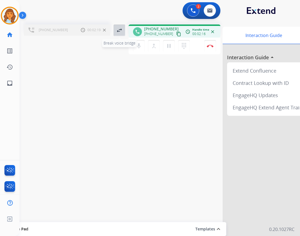
click at [122, 31] on mat-icon "swap_horiz" at bounding box center [119, 30] width 7 height 7
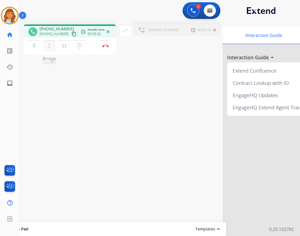
click at [49, 47] on mat-icon "merge_type" at bounding box center [49, 46] width 7 height 7
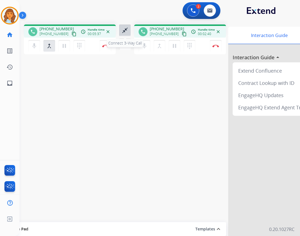
click at [122, 33] on mat-icon "close_fullscreen" at bounding box center [125, 30] width 7 height 7
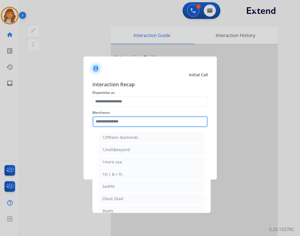
click at [116, 121] on input "text" at bounding box center [150, 121] width 116 height 11
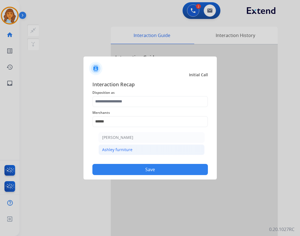
drag, startPoint x: 175, startPoint y: 150, endPoint x: 171, endPoint y: 141, distance: 10.1
click at [176, 150] on li "Ashley furniture" at bounding box center [152, 149] width 106 height 11
type input "**********"
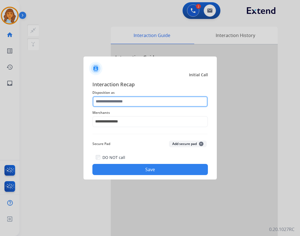
click at [140, 98] on input "text" at bounding box center [150, 101] width 116 height 11
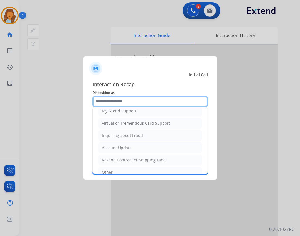
scroll to position [84, 0]
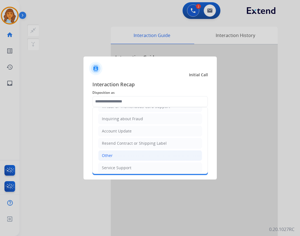
click at [131, 156] on li "Other" at bounding box center [150, 155] width 104 height 11
type input "*****"
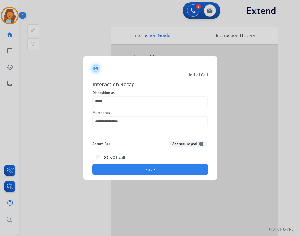
click at [139, 171] on button "Save" at bounding box center [150, 169] width 116 height 11
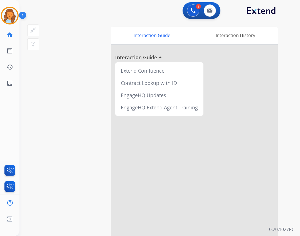
click at [20, 11] on img at bounding box center [23, 16] width 9 height 11
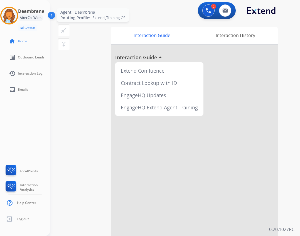
click at [16, 19] on img at bounding box center [9, 16] width 16 height 16
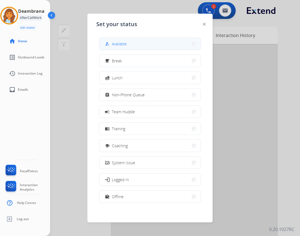
click at [126, 46] on span "Available" at bounding box center [119, 44] width 15 height 6
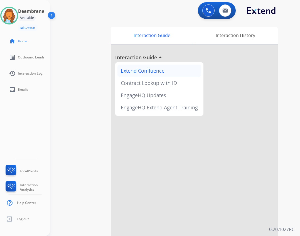
click at [119, 68] on div "Extend Confluence" at bounding box center [159, 71] width 84 height 12
click at [65, 21] on div "swap_horiz Break voice bridge close_fullscreen Connect 3-Way Call merge_type Se…" at bounding box center [168, 136] width 237 height 232
click at [54, 18] on img at bounding box center [52, 16] width 11 height 11
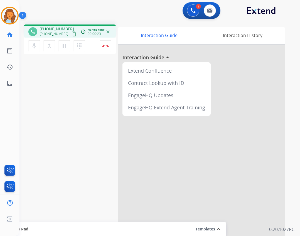
click at [72, 32] on mat-icon "content_copy" at bounding box center [74, 33] width 5 height 5
click at [72, 36] on mat-icon "content_copy" at bounding box center [74, 33] width 5 height 5
click at [62, 46] on mat-icon "pause" at bounding box center [64, 46] width 7 height 7
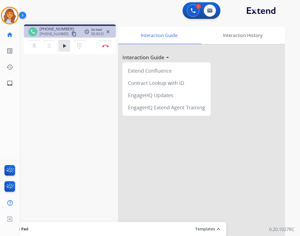
click at [190, 17] on div "1 Voice Interactions 0 Email Interactions" at bounding box center [202, 10] width 38 height 17
click at [191, 16] on button at bounding box center [193, 10] width 12 height 12
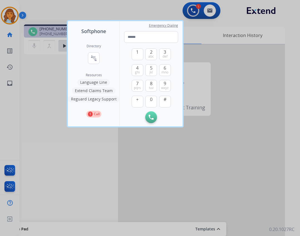
click at [111, 91] on button "Extend Claims Team" at bounding box center [93, 90] width 43 height 7
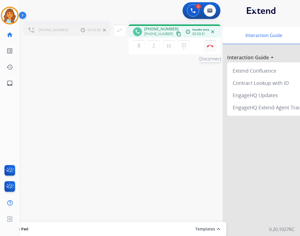
click at [213, 49] on button "Disconnect" at bounding box center [210, 46] width 12 height 12
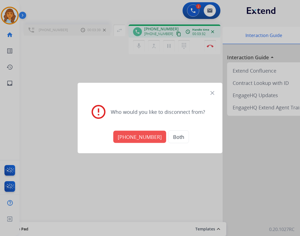
drag, startPoint x: 145, startPoint y: 136, endPoint x: 143, endPoint y: 136, distance: 2.9
click at [144, 136] on button "[PHONE_NUMBER]" at bounding box center [139, 137] width 53 height 12
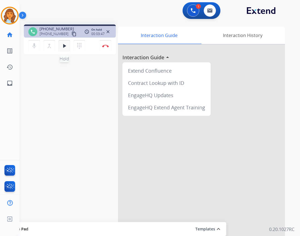
click at [69, 43] on button "play_arrow Hold" at bounding box center [64, 46] width 12 height 12
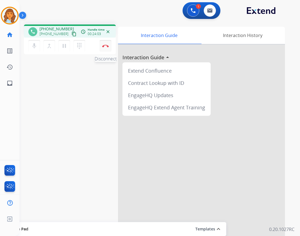
click at [108, 45] on img at bounding box center [105, 46] width 7 height 3
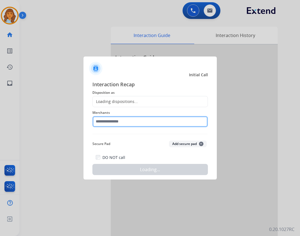
click at [106, 126] on input "text" at bounding box center [150, 121] width 116 height 11
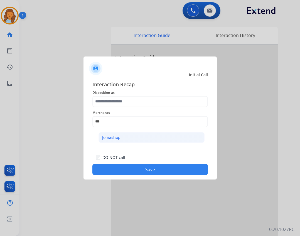
click at [137, 134] on li "Jomashop" at bounding box center [152, 137] width 106 height 11
type input "********"
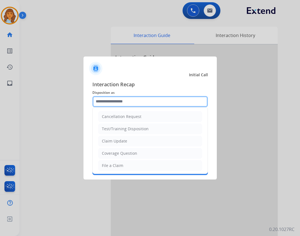
click at [121, 104] on input "text" at bounding box center [150, 101] width 116 height 11
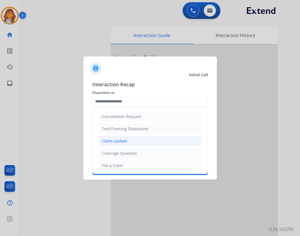
click at [116, 143] on div "Claim Update" at bounding box center [114, 141] width 25 height 6
type input "**********"
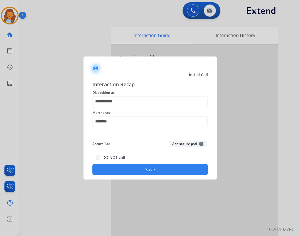
click at [135, 171] on button "Save" at bounding box center [150, 169] width 116 height 11
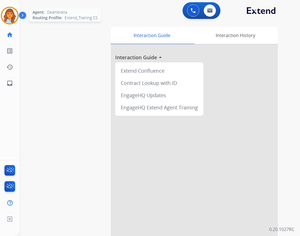
click at [18, 19] on div "Agent: Deambrana Routing Profile: Extend_Training CS" at bounding box center [10, 16] width 18 height 18
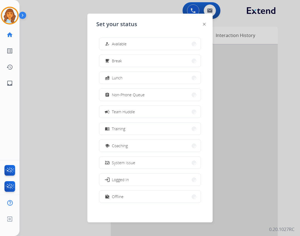
click at [118, 41] on button "how_to_reg Available" at bounding box center [149, 44] width 101 height 12
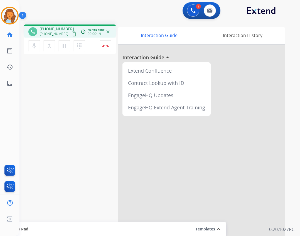
click at [72, 34] on mat-icon "content_copy" at bounding box center [74, 33] width 5 height 5
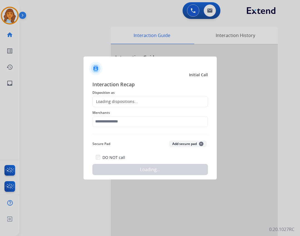
click at [99, 44] on div at bounding box center [150, 118] width 300 height 236
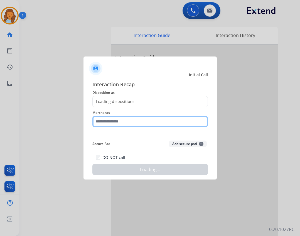
click at [112, 119] on input "text" at bounding box center [150, 121] width 116 height 11
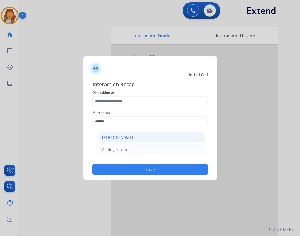
click at [162, 137] on li "[PERSON_NAME]" at bounding box center [152, 137] width 106 height 11
type input "**********"
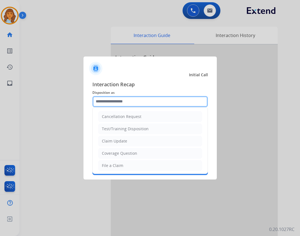
click at [131, 100] on input "text" at bounding box center [150, 101] width 116 height 11
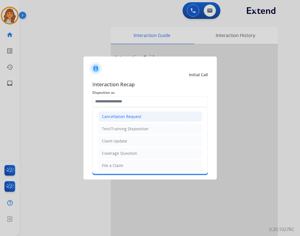
click at [125, 114] on div "Cancellation Request" at bounding box center [122, 117] width 40 height 6
type input "**********"
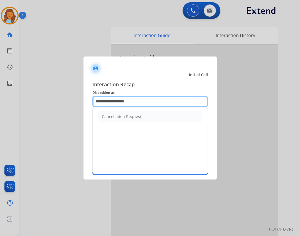
drag, startPoint x: 146, startPoint y: 106, endPoint x: 50, endPoint y: 96, distance: 96.3
click at [0, 96] on app-contact-recap-modal "**********" at bounding box center [0, 118] width 0 height 236
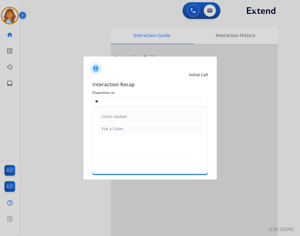
drag, startPoint x: 131, startPoint y: 115, endPoint x: 132, endPoint y: 121, distance: 5.3
click at [131, 115] on li "Claim Update" at bounding box center [150, 116] width 104 height 11
type input "**********"
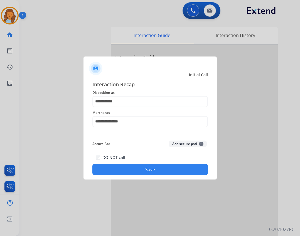
click at [149, 172] on button "Save" at bounding box center [150, 169] width 116 height 11
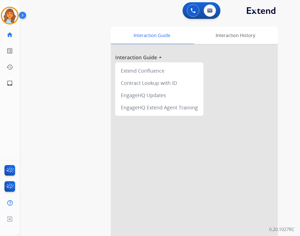
click at [19, 23] on div "Deambrana AfterCallWork Edit Avatar Agent: Deambrana Routing Profile: Extend_Tr…" at bounding box center [9, 16] width 19 height 18
click at [13, 19] on img at bounding box center [10, 16] width 16 height 16
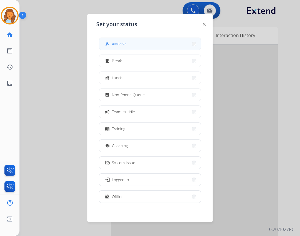
drag, startPoint x: 108, startPoint y: 36, endPoint x: 110, endPoint y: 39, distance: 3.6
click at [109, 37] on div "how_to_reg Available free_breakfast Break fastfood Lunch assignment Non-Phone Q…" at bounding box center [149, 120] width 107 height 175
drag, startPoint x: 118, startPoint y: 42, endPoint x: 112, endPoint y: 43, distance: 5.5
click at [113, 43] on div "how_to_reg Available" at bounding box center [115, 44] width 23 height 7
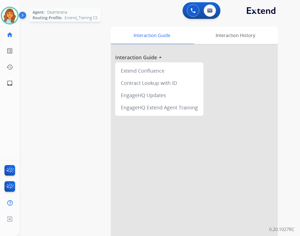
click at [17, 20] on div at bounding box center [10, 16] width 18 height 18
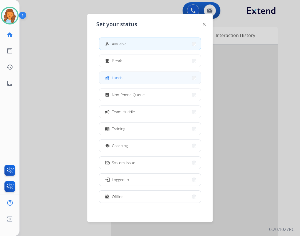
click at [138, 79] on button "fastfood Lunch" at bounding box center [149, 78] width 101 height 12
